Goal: Information Seeking & Learning: Learn about a topic

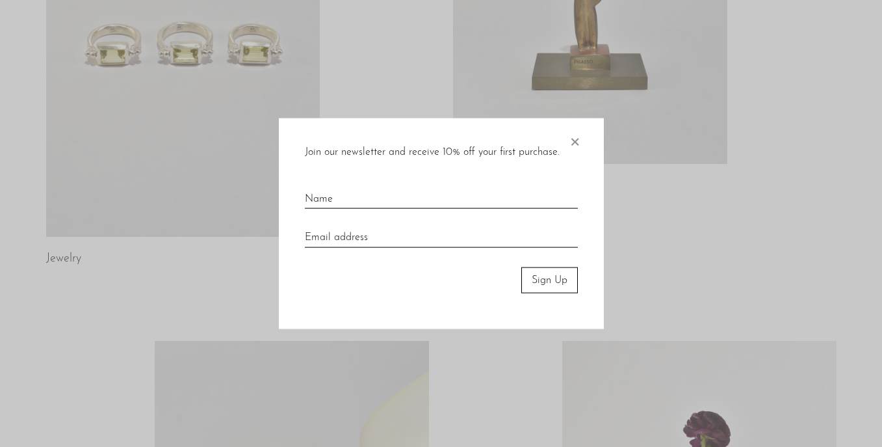
scroll to position [206, 0]
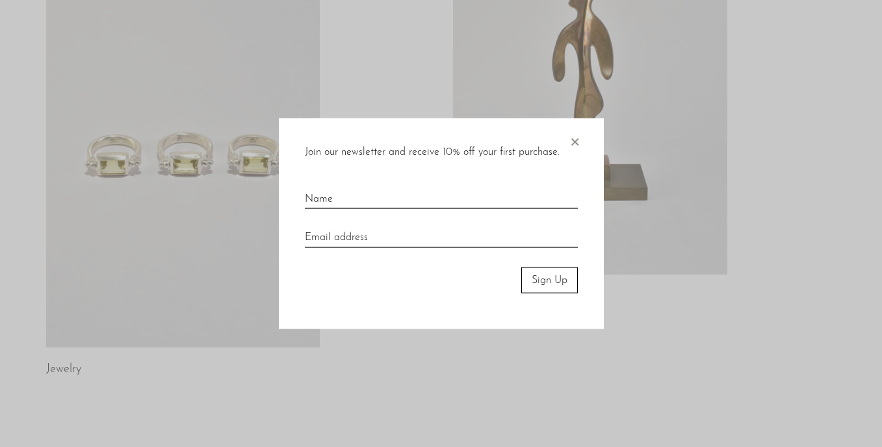
click at [572, 138] on span "×" at bounding box center [574, 139] width 13 height 42
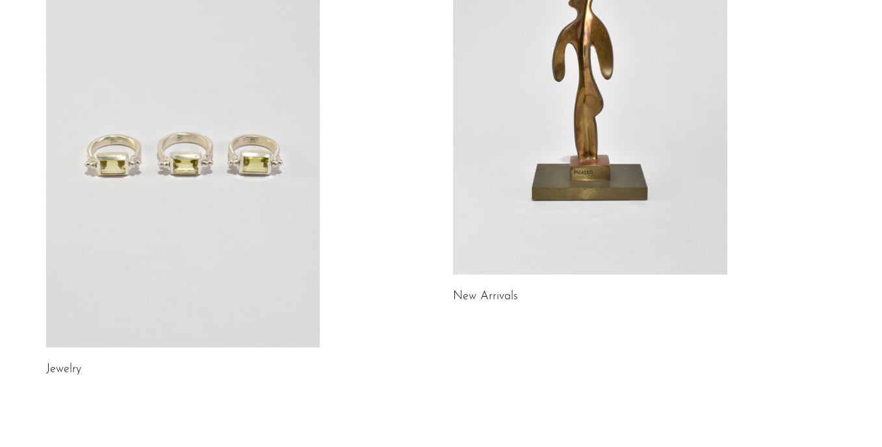
click at [237, 172] on link at bounding box center [183, 155] width 274 height 384
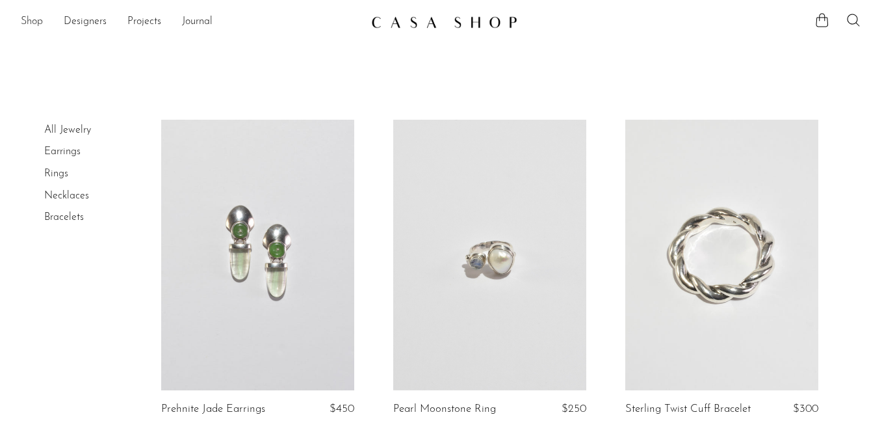
click at [30, 18] on link "Shop" at bounding box center [32, 22] width 22 height 17
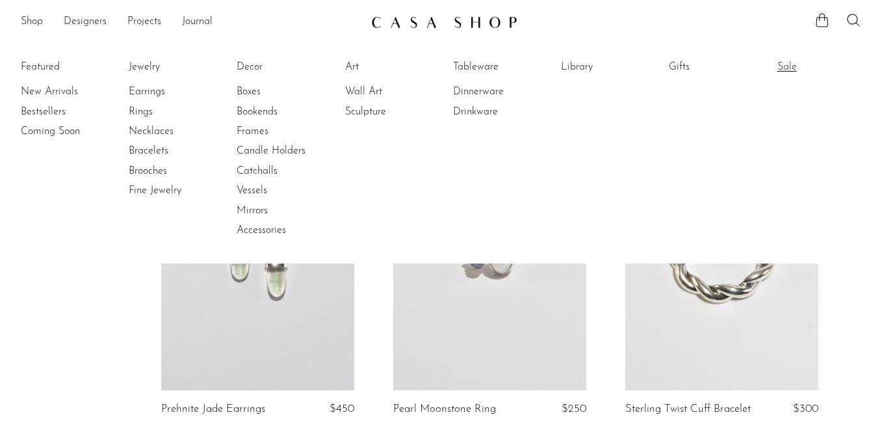
click at [778, 68] on link "Sale" at bounding box center [827, 67] width 98 height 14
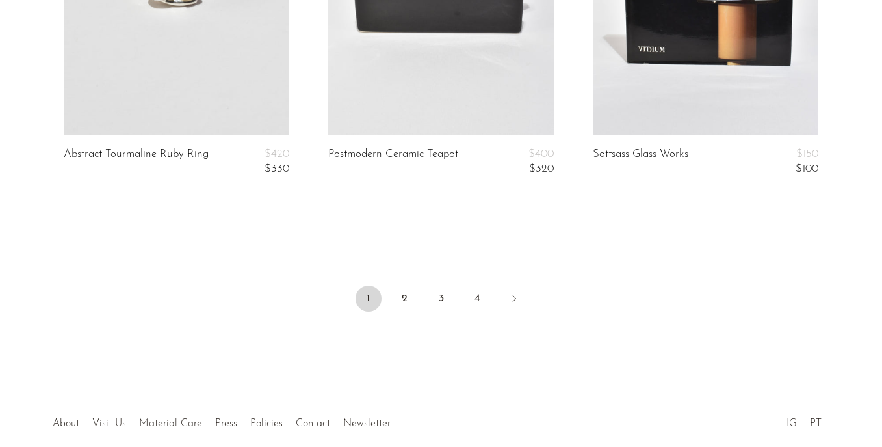
scroll to position [4574, 0]
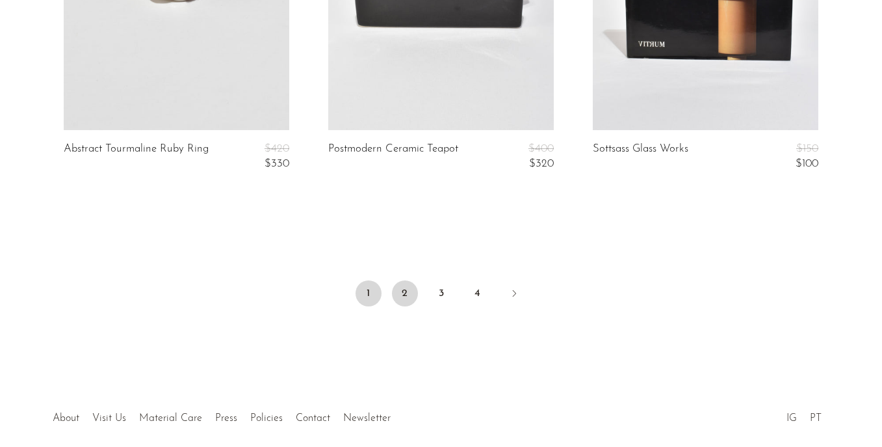
click at [396, 284] on link "2" at bounding box center [405, 293] width 26 height 26
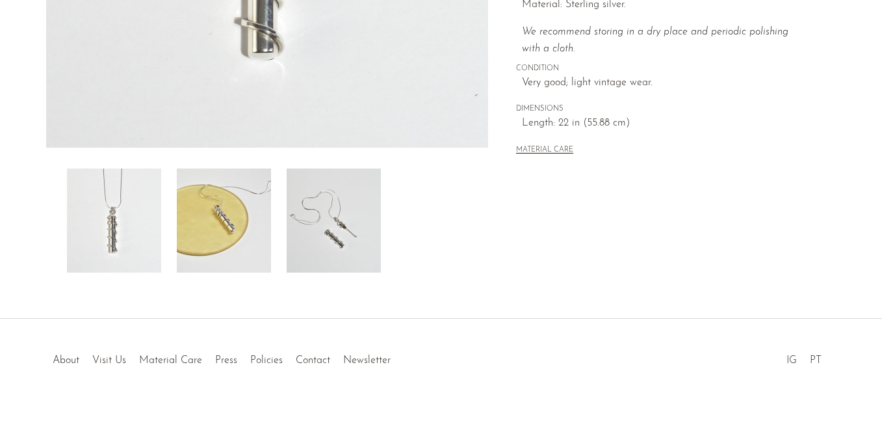
scroll to position [400, 0]
click at [235, 260] on img at bounding box center [224, 220] width 94 height 104
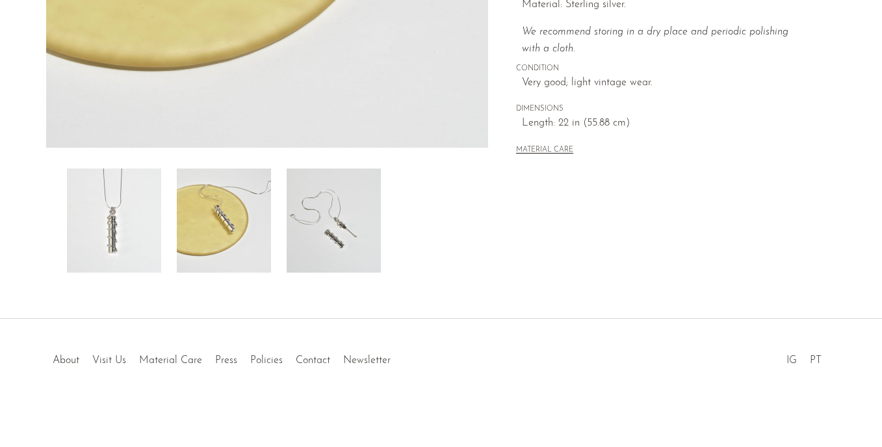
click at [360, 247] on img at bounding box center [334, 220] width 94 height 104
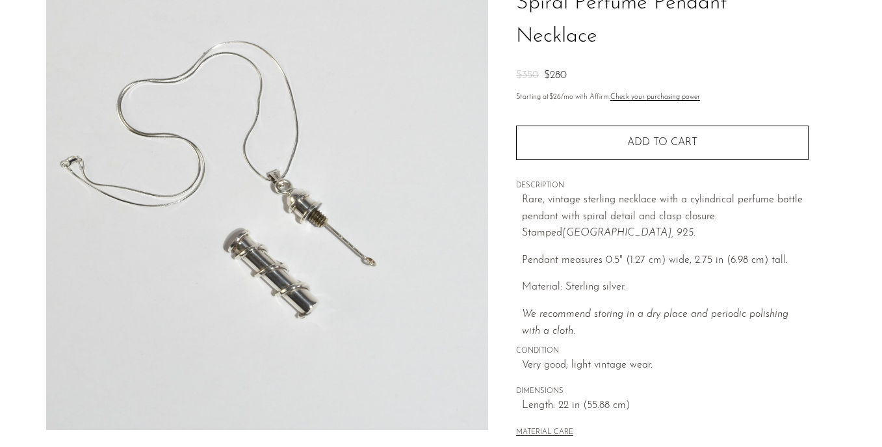
scroll to position [121, 0]
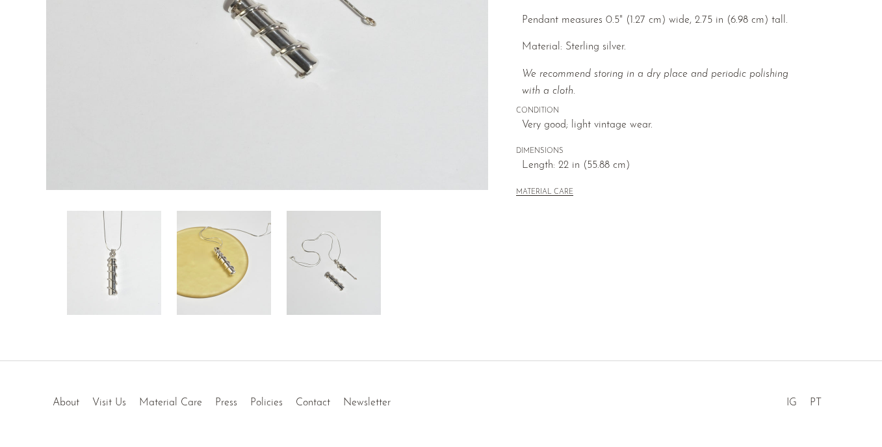
click at [252, 242] on img at bounding box center [224, 263] width 94 height 104
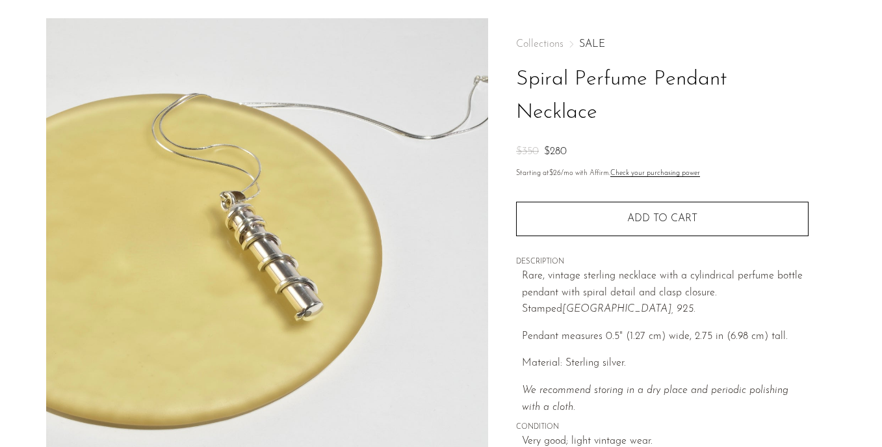
scroll to position [55, 0]
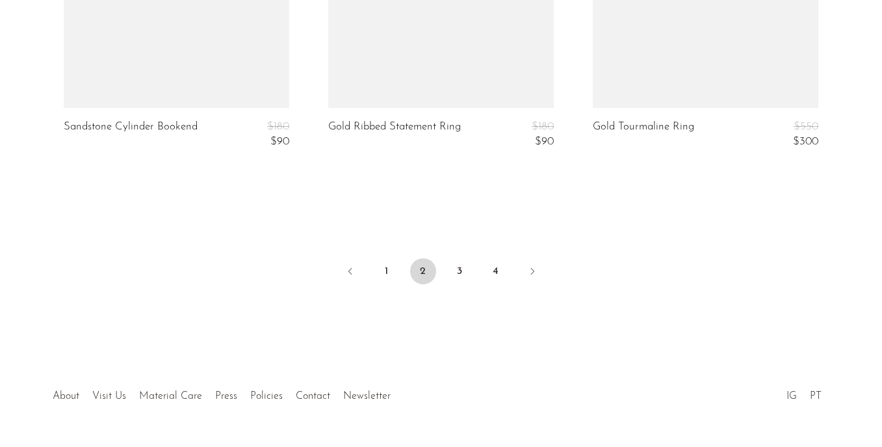
scroll to position [4602, 0]
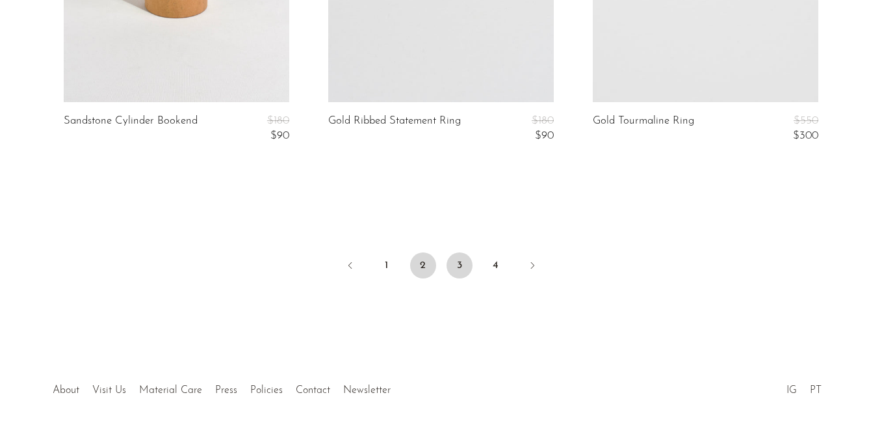
click at [460, 263] on link "3" at bounding box center [460, 265] width 26 height 26
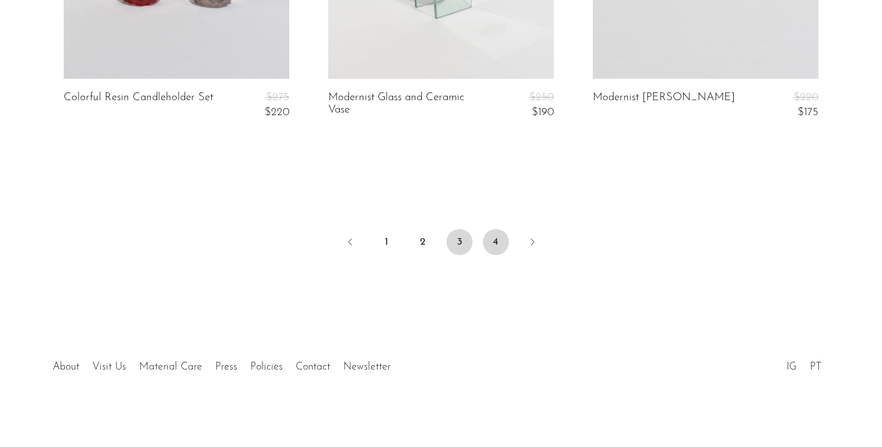
scroll to position [4625, 0]
click at [493, 241] on link "4" at bounding box center [496, 243] width 26 height 26
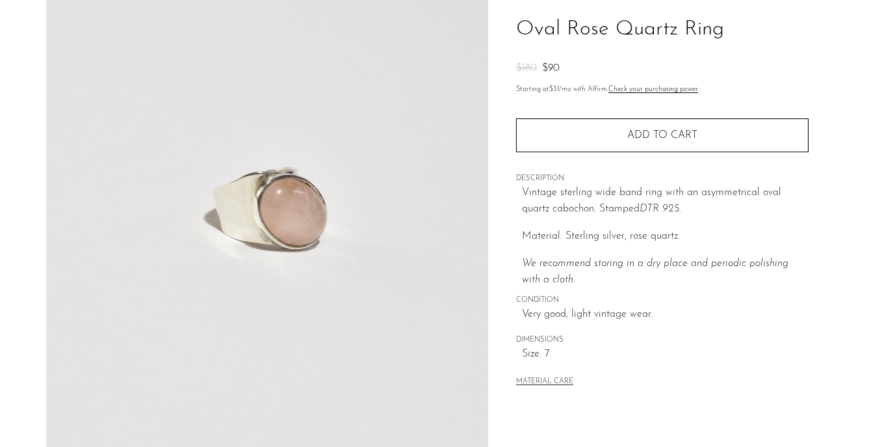
scroll to position [99, 0]
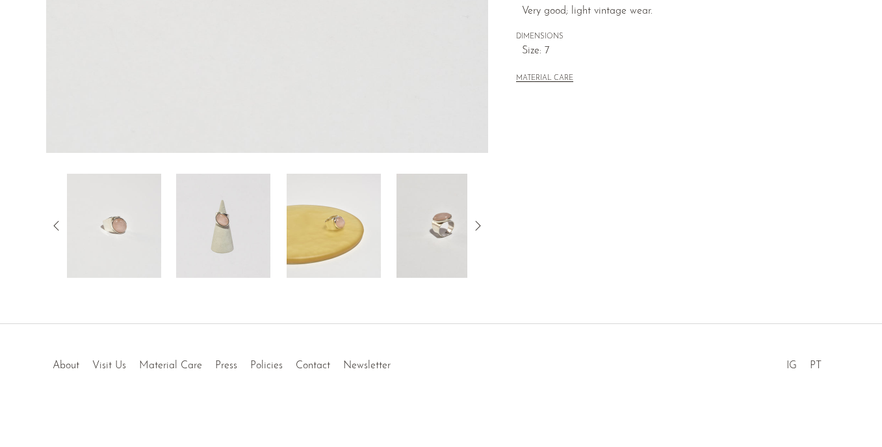
click at [239, 240] on img at bounding box center [223, 226] width 94 height 104
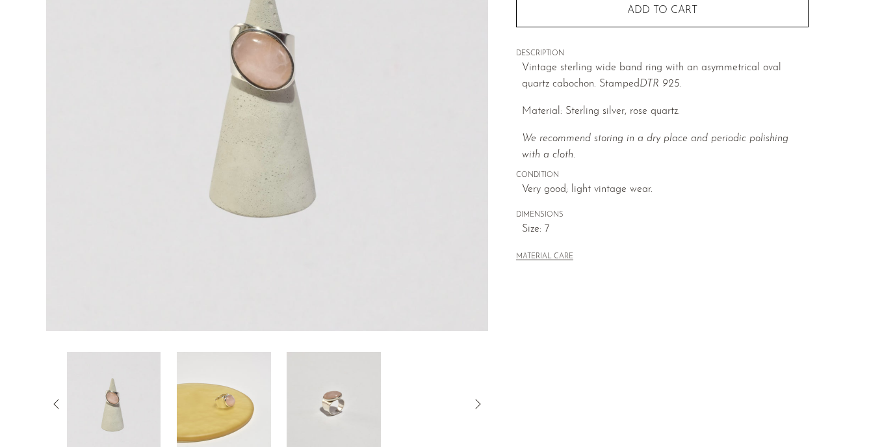
scroll to position [216, 0]
click at [202, 362] on img at bounding box center [224, 404] width 94 height 104
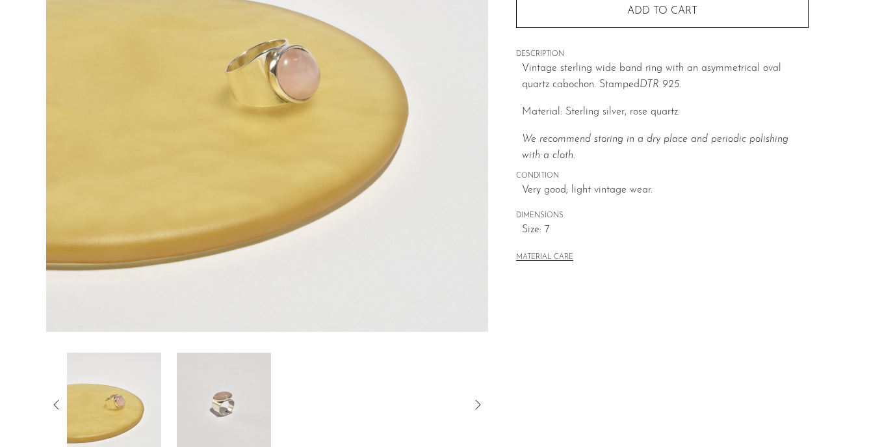
click at [246, 405] on img at bounding box center [223, 404] width 94 height 104
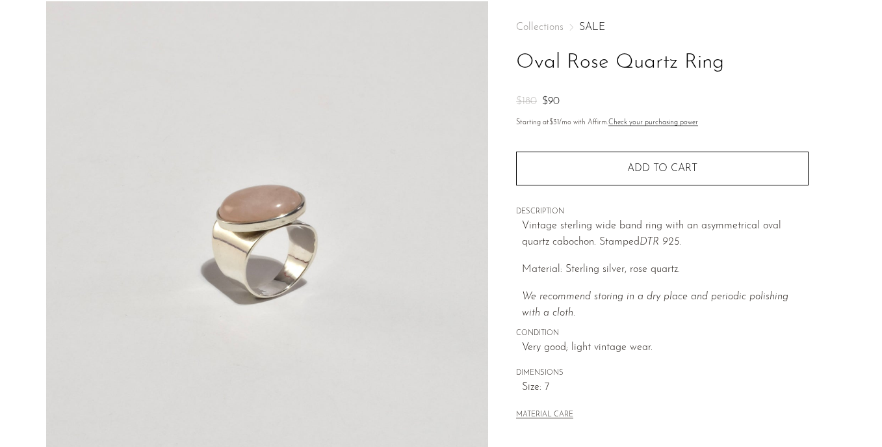
scroll to position [58, 0]
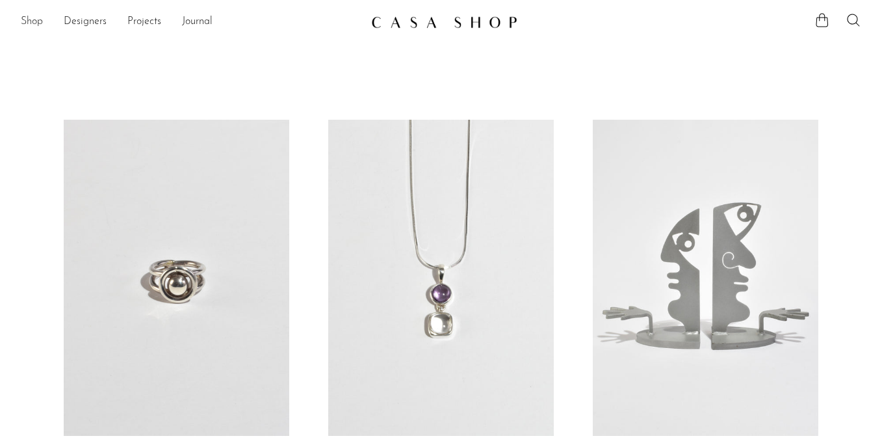
click at [38, 23] on link "Shop" at bounding box center [32, 22] width 22 height 17
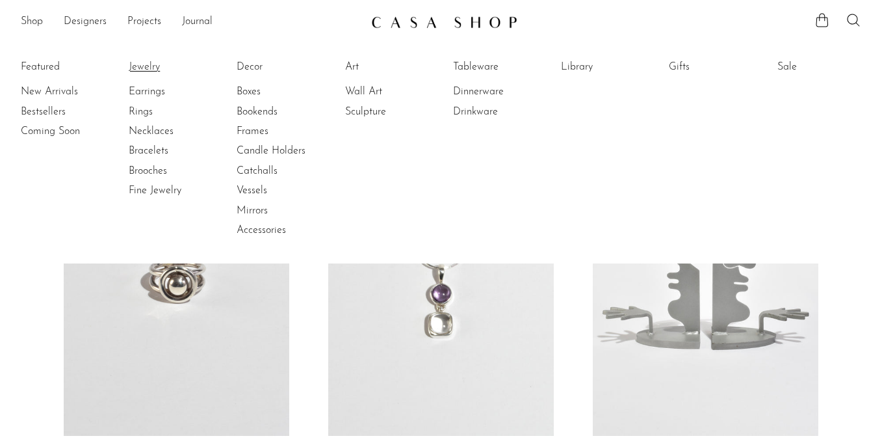
click at [139, 70] on link "Jewelry" at bounding box center [178, 67] width 98 height 14
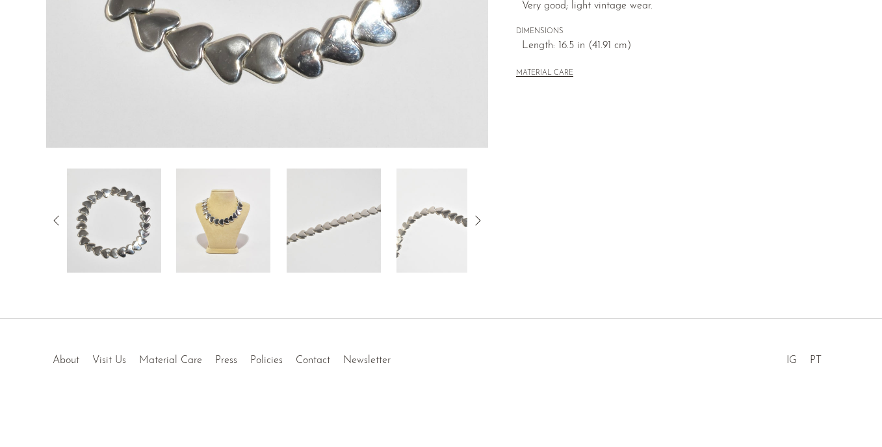
click at [235, 226] on img at bounding box center [223, 220] width 94 height 104
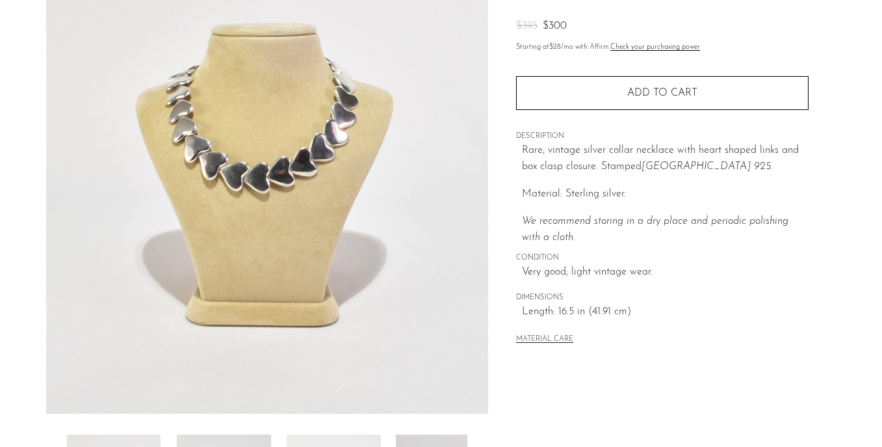
scroll to position [66, 0]
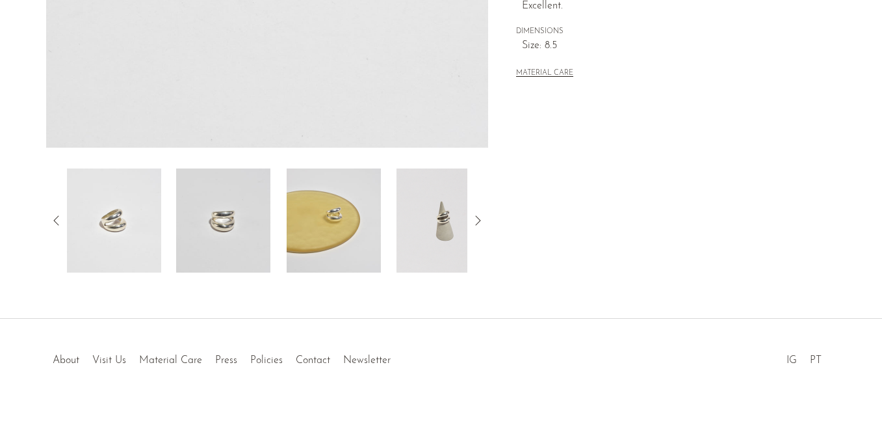
scroll to position [400, 0]
click at [318, 225] on img at bounding box center [334, 220] width 94 height 104
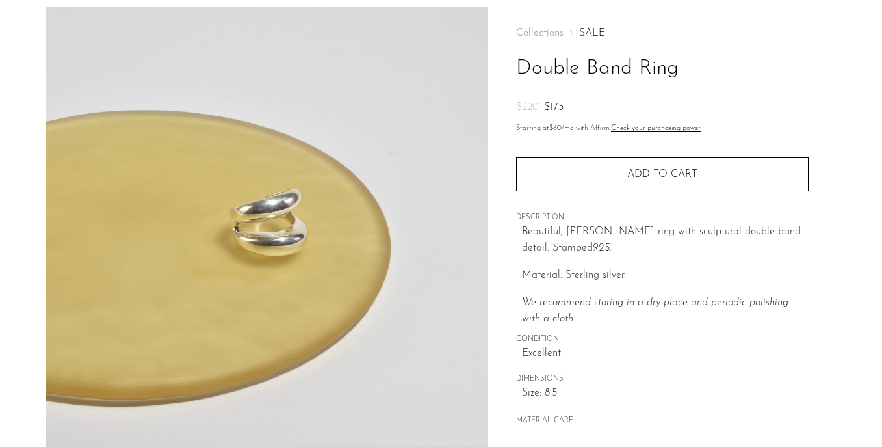
scroll to position [45, 0]
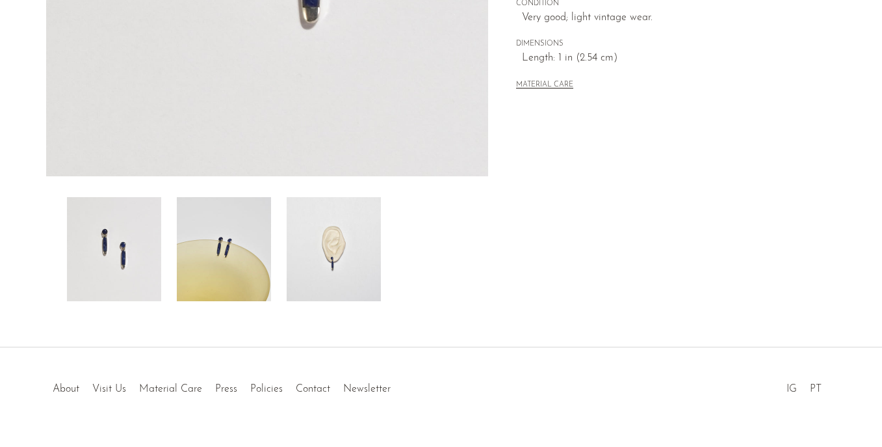
scroll to position [372, 0]
click at [230, 228] on img at bounding box center [224, 248] width 94 height 104
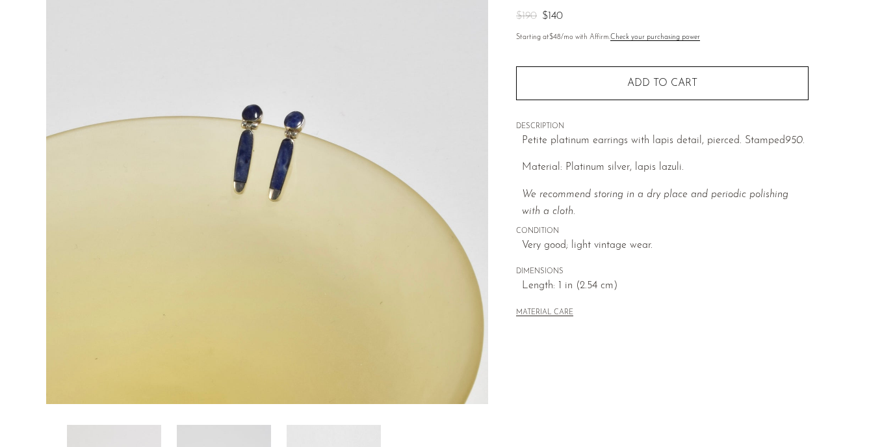
scroll to position [145, 0]
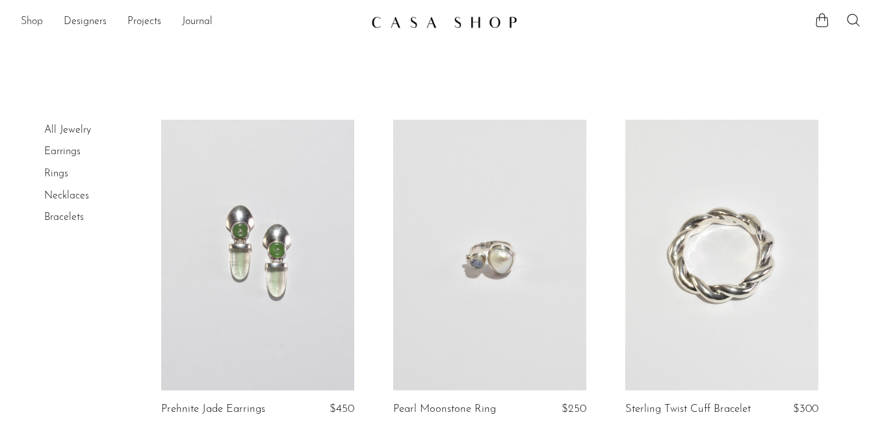
click at [25, 17] on link "Shop" at bounding box center [32, 22] width 22 height 17
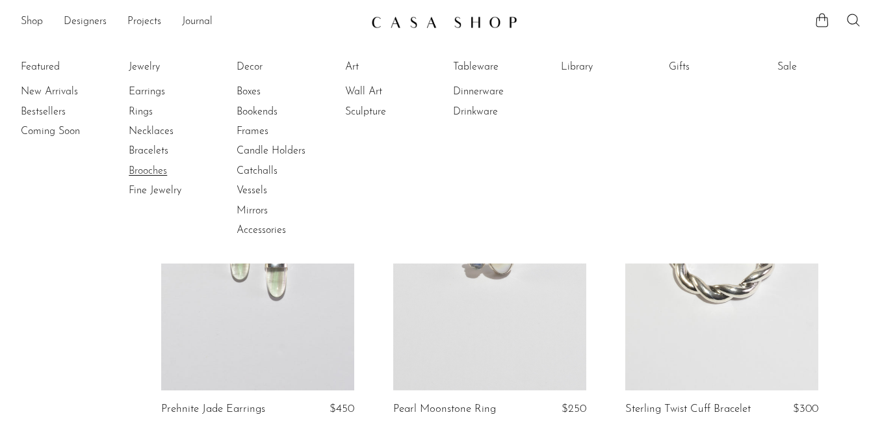
click at [146, 172] on link "Brooches" at bounding box center [178, 171] width 98 height 14
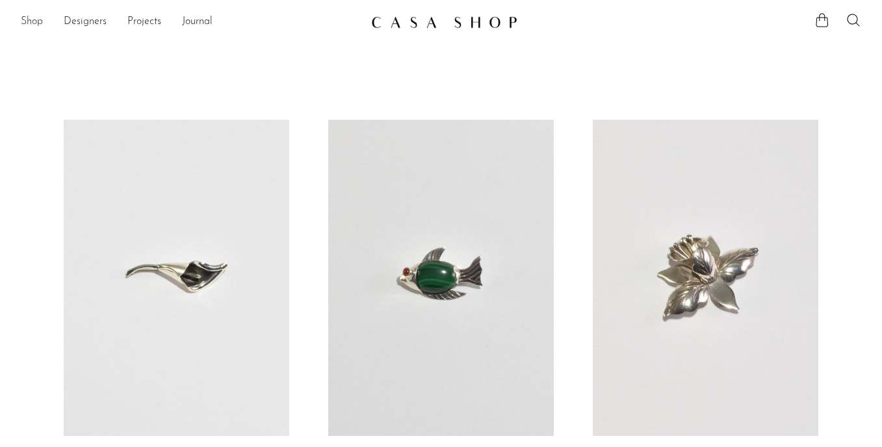
click at [34, 22] on link "Shop" at bounding box center [32, 22] width 22 height 17
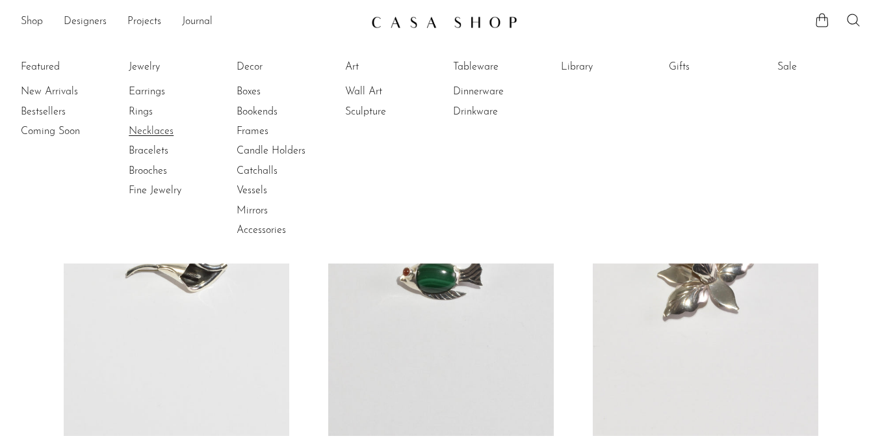
click at [144, 126] on link "Necklaces" at bounding box center [178, 131] width 98 height 14
